Goal: Check status: Check status

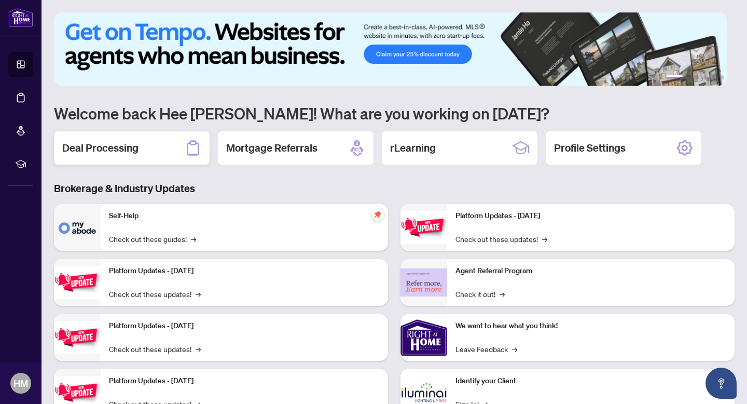
click at [123, 149] on h2 "Deal Processing" at bounding box center [100, 148] width 76 height 15
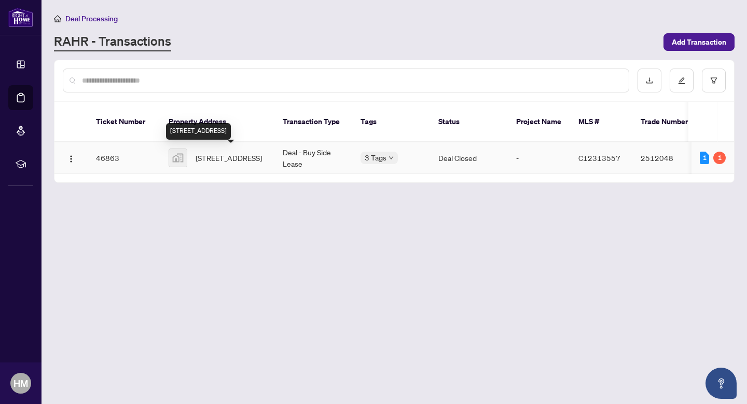
click at [210, 160] on span "[STREET_ADDRESS]" at bounding box center [229, 157] width 66 height 11
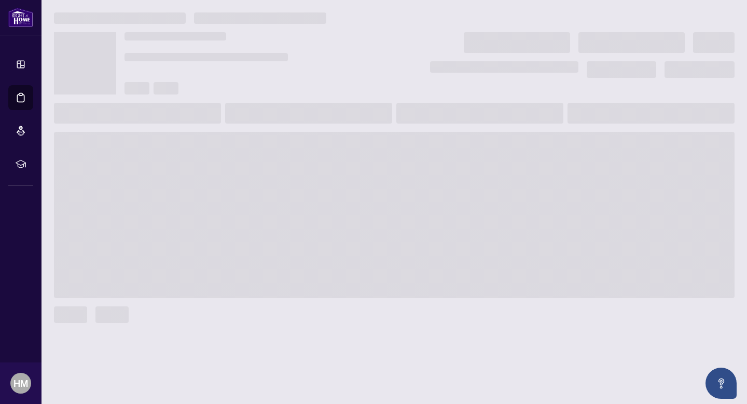
click at [210, 160] on span at bounding box center [394, 215] width 681 height 166
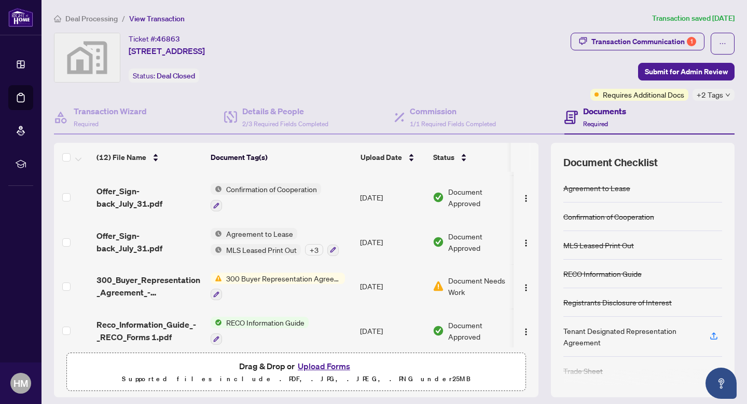
scroll to position [353, 0]
